Goal: Check status: Check status

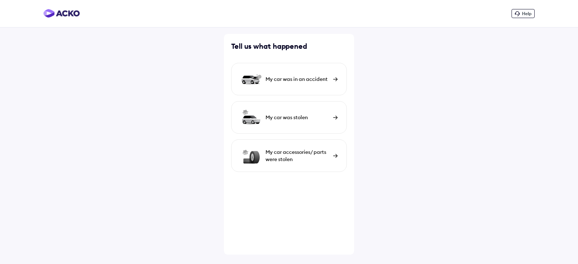
click at [56, 17] on img at bounding box center [61, 13] width 36 height 9
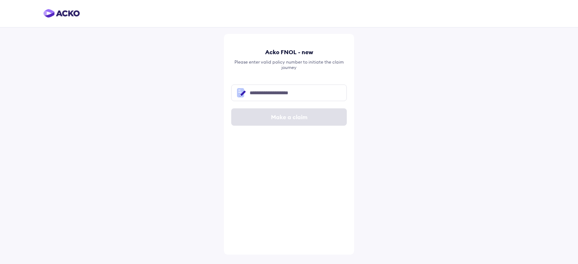
click at [75, 16] on img at bounding box center [61, 13] width 36 height 9
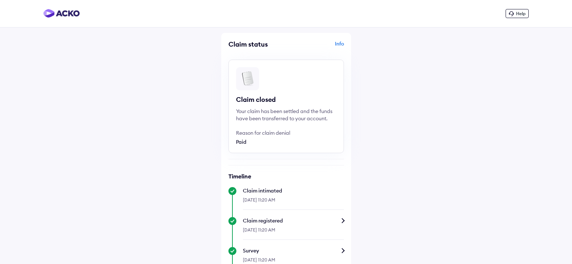
click at [70, 16] on img at bounding box center [61, 13] width 36 height 9
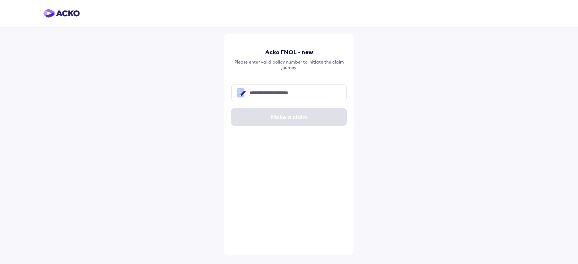
click at [69, 16] on img at bounding box center [61, 13] width 36 height 9
